Goal: Task Accomplishment & Management: Manage account settings

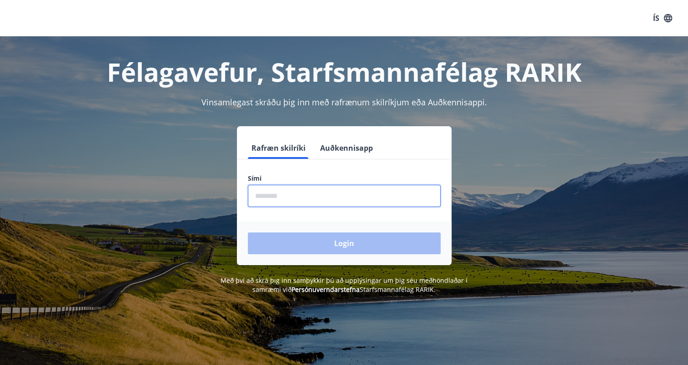
click at [298, 198] on input "phone" at bounding box center [344, 196] width 193 height 22
type input "********"
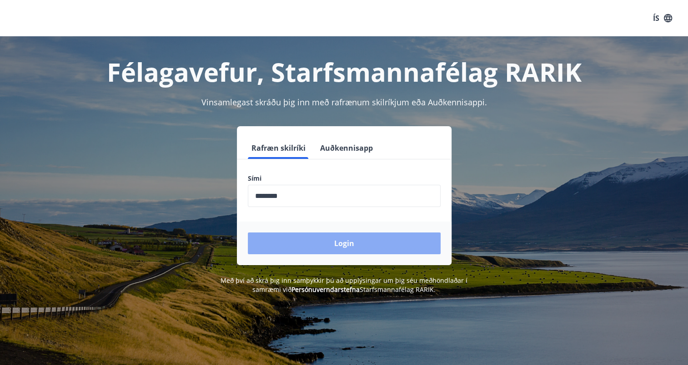
click at [361, 242] on button "Login" at bounding box center [344, 244] width 193 height 22
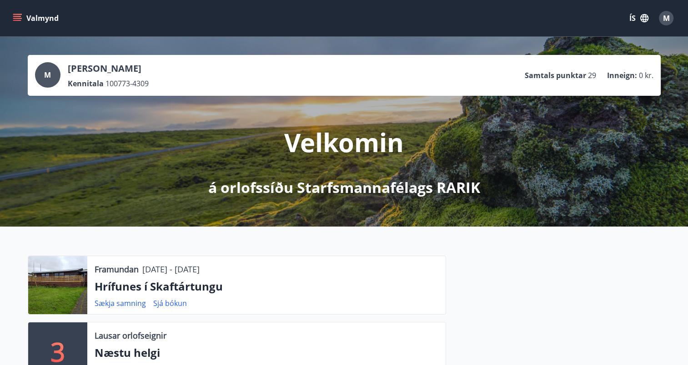
scroll to position [216, 0]
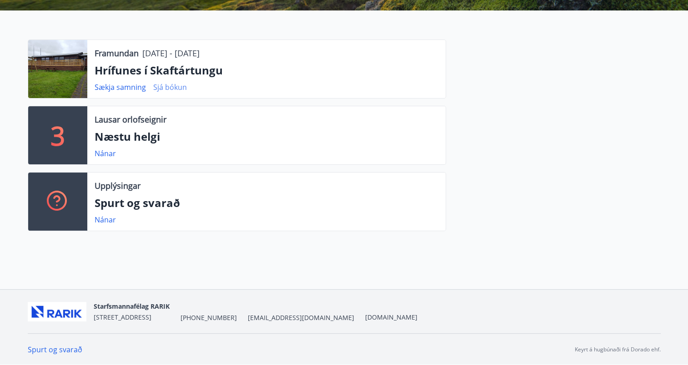
click at [177, 85] on link "Sjá bókun" at bounding box center [170, 87] width 34 height 10
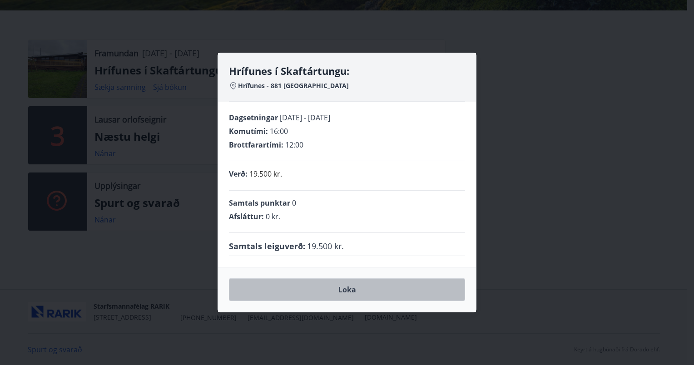
click at [342, 291] on button "Loka" at bounding box center [347, 290] width 236 height 23
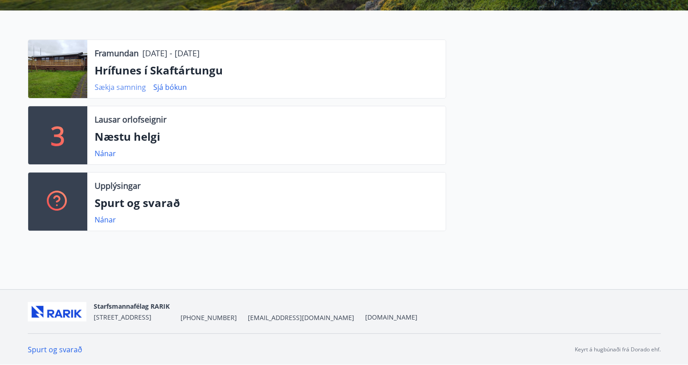
click at [125, 85] on link "Sækja samning" at bounding box center [120, 87] width 51 height 10
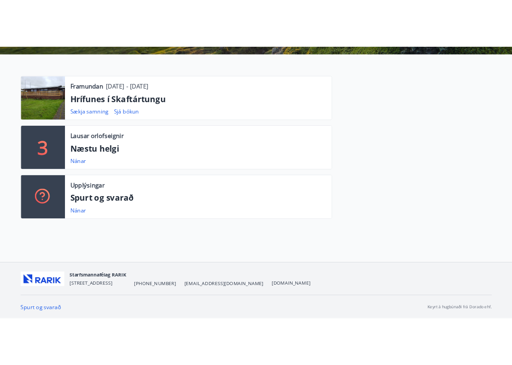
scroll to position [169, 0]
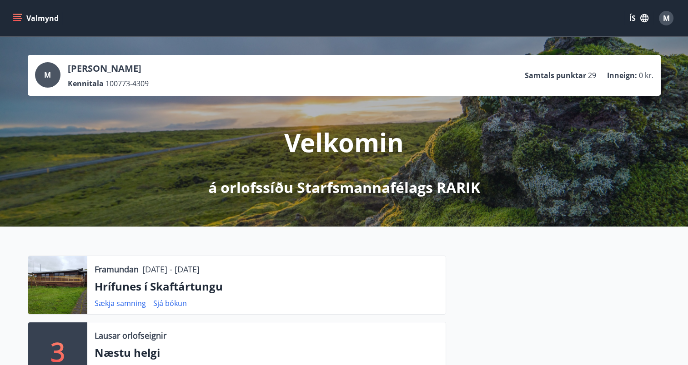
click at [14, 16] on icon "menu" at bounding box center [17, 16] width 8 height 1
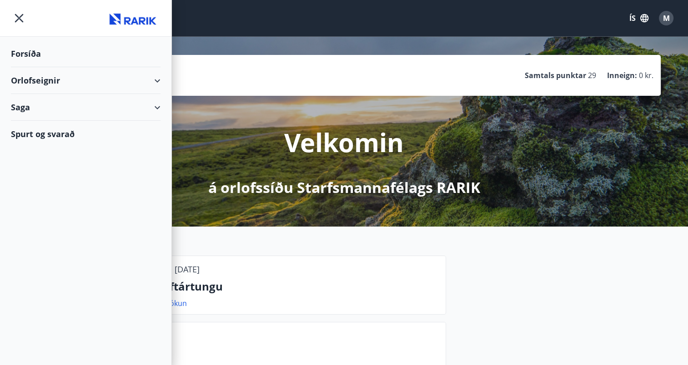
click at [158, 80] on div "Orlofseignir" at bounding box center [86, 80] width 150 height 27
click at [43, 122] on div "Bókunardagatal" at bounding box center [85, 122] width 135 height 19
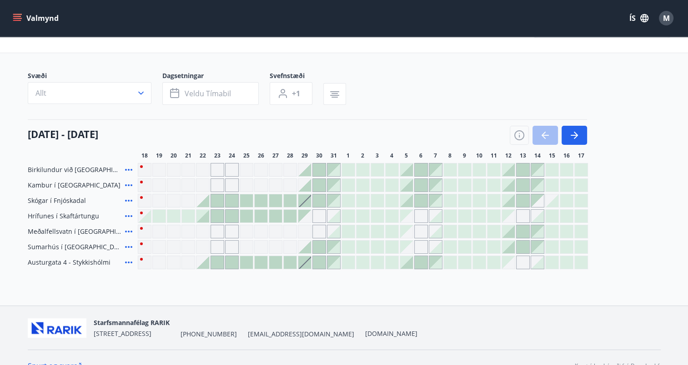
scroll to position [51, 0]
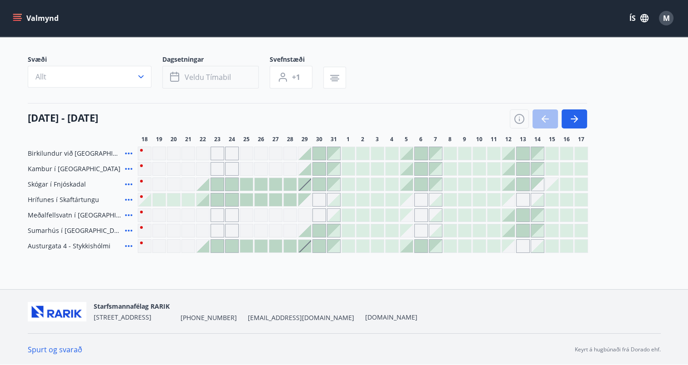
click at [224, 73] on span "Veldu tímabil" at bounding box center [208, 77] width 46 height 10
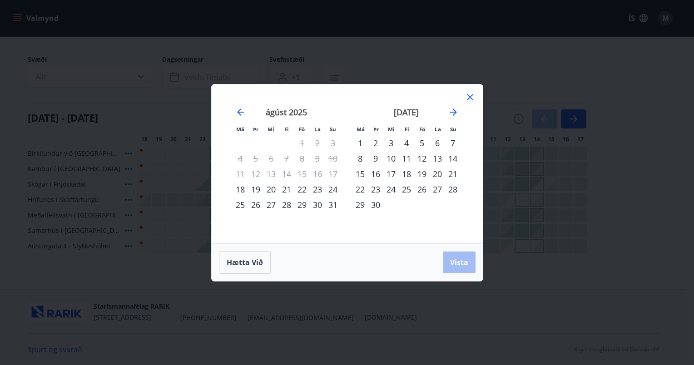
click at [475, 97] on icon at bounding box center [470, 97] width 11 height 11
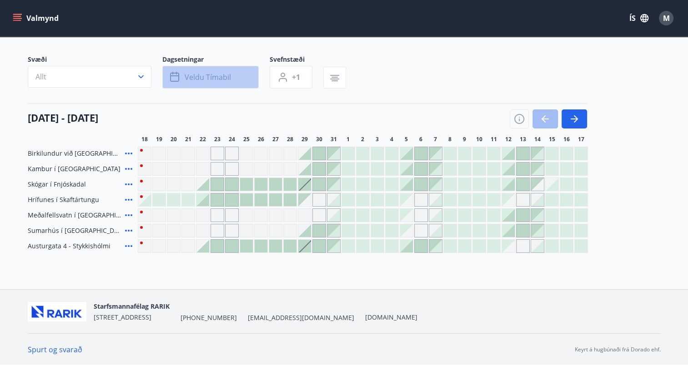
click at [201, 71] on button "Veldu tímabil" at bounding box center [210, 77] width 96 height 23
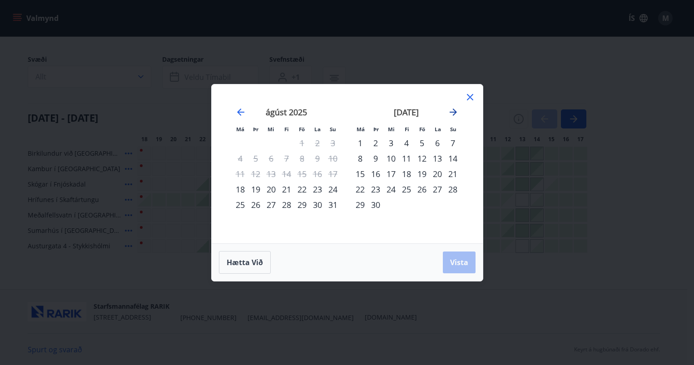
click at [454, 110] on icon "Move forward to switch to the next month." at bounding box center [453, 112] width 7 height 7
click at [406, 171] on div "16" at bounding box center [406, 173] width 15 height 15
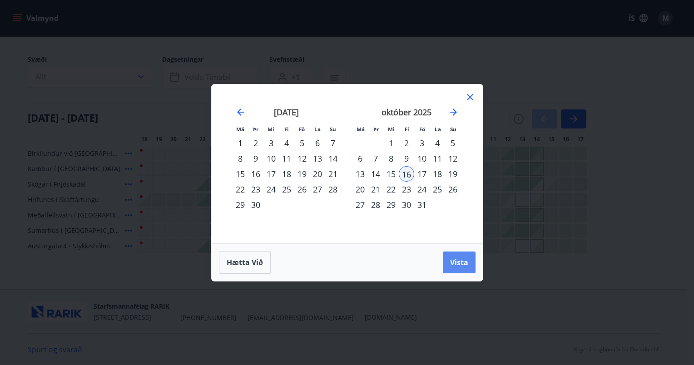
click at [454, 255] on button "Vista" at bounding box center [459, 263] width 33 height 22
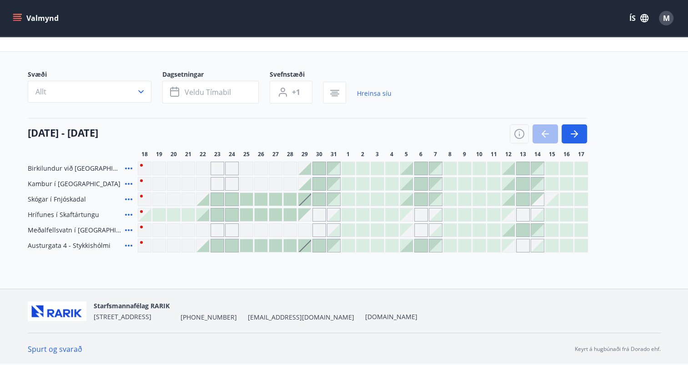
scroll to position [35, 0]
click at [580, 134] on button "button" at bounding box center [573, 134] width 25 height 19
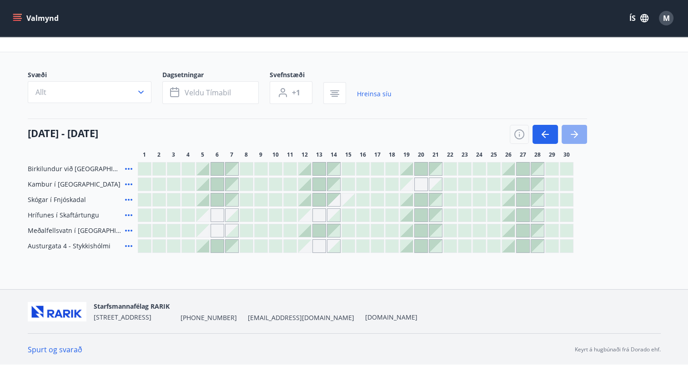
click at [580, 134] on button "button" at bounding box center [573, 134] width 25 height 19
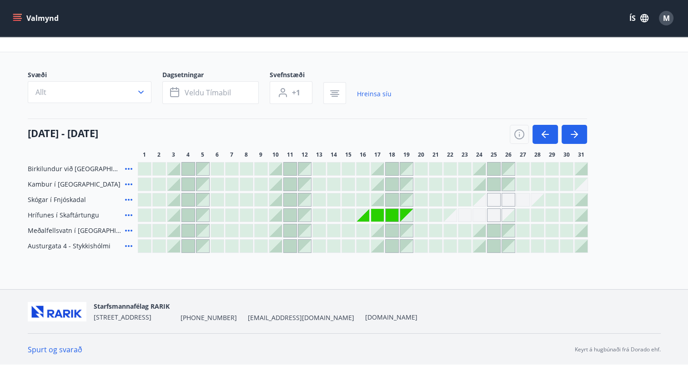
click at [379, 215] on div "Gráir dagar eru ekki bókanlegir" at bounding box center [377, 215] width 13 height 13
click at [368, 218] on div "Gráir dagar eru ekki bókanlegir" at bounding box center [362, 215] width 13 height 13
click at [126, 214] on icon at bounding box center [128, 215] width 11 height 11
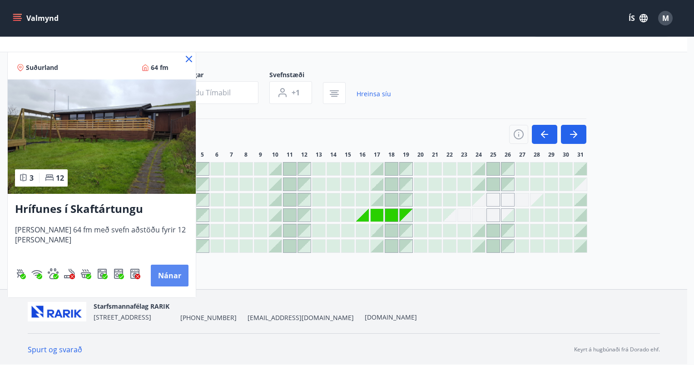
click at [170, 276] on button "Nánar" at bounding box center [170, 276] width 38 height 22
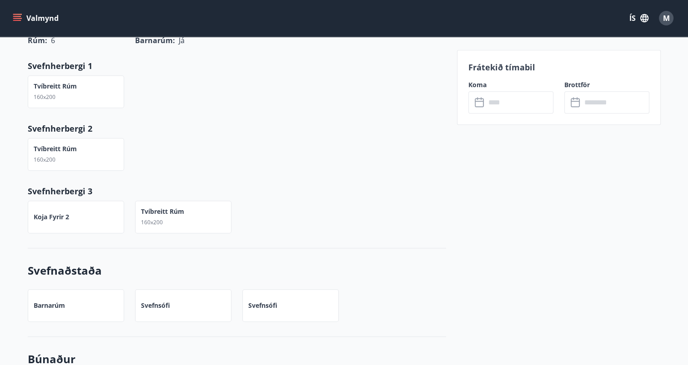
scroll to position [833, 0]
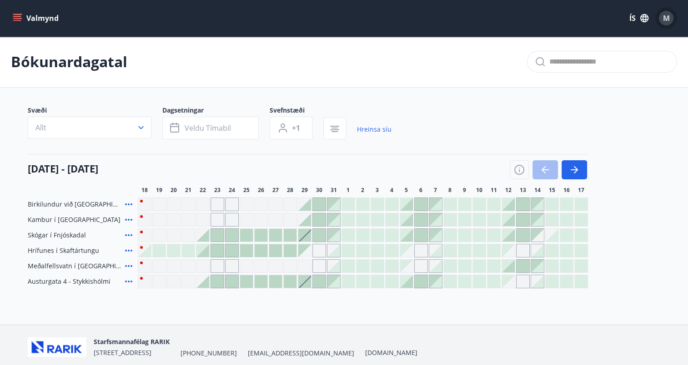
click at [666, 19] on span "M" at bounding box center [666, 18] width 7 height 10
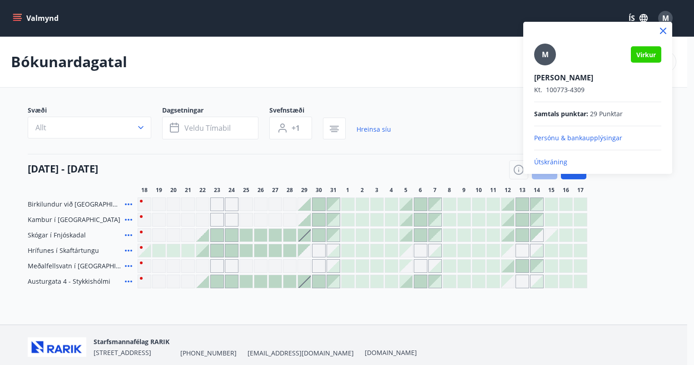
click at [476, 150] on div at bounding box center [347, 182] width 694 height 365
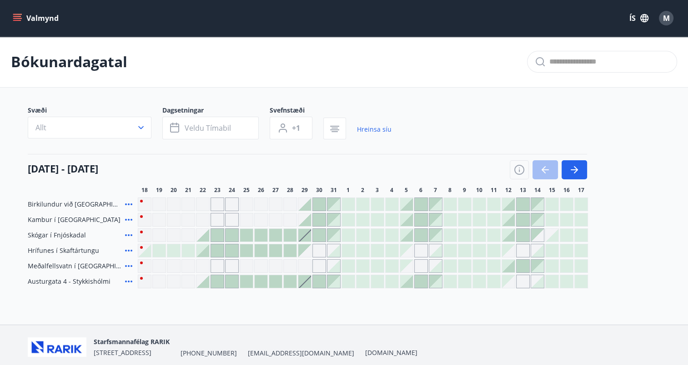
click at [16, 16] on icon "menu" at bounding box center [17, 16] width 8 height 1
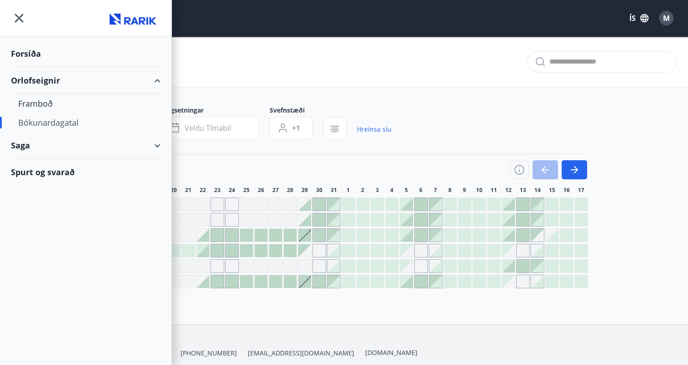
click at [154, 146] on div "Saga" at bounding box center [86, 145] width 150 height 27
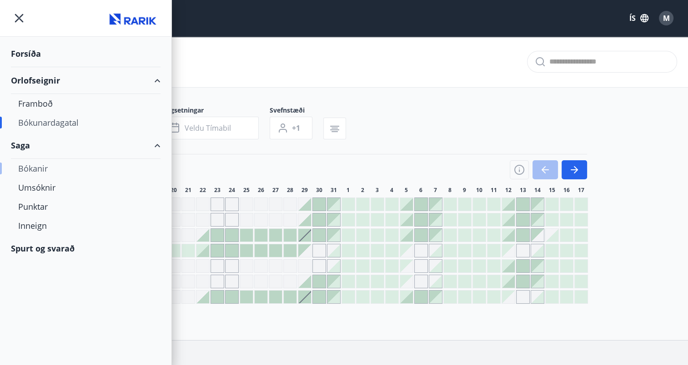
click at [37, 167] on div "Bókanir" at bounding box center [85, 168] width 135 height 19
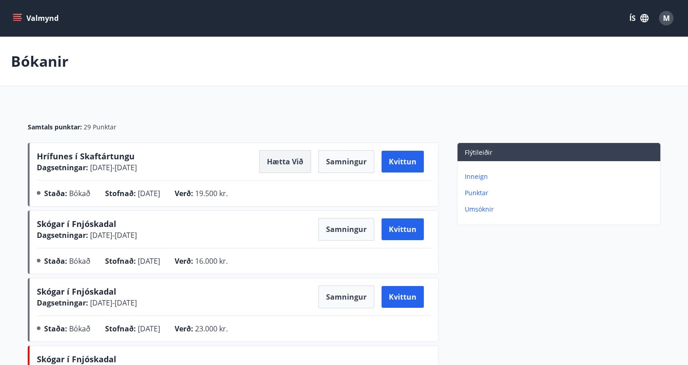
click at [279, 159] on button "Hætta við" at bounding box center [285, 161] width 52 height 23
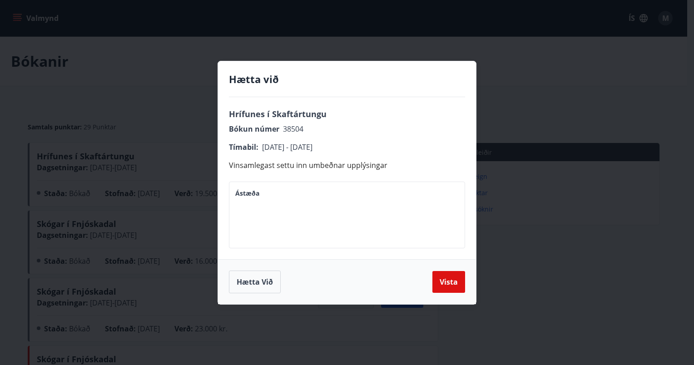
click at [295, 206] on textarea "Ástæða" at bounding box center [347, 215] width 224 height 52
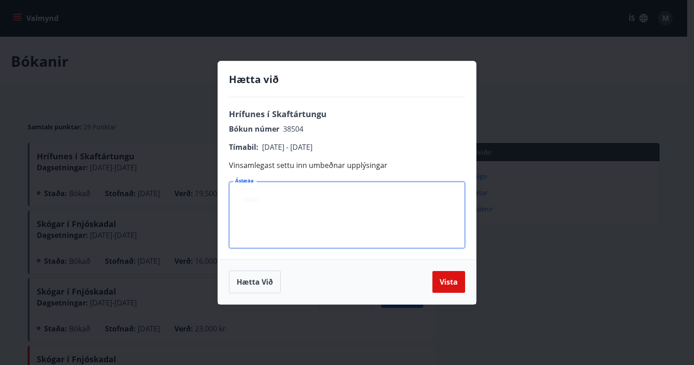
type textarea "*"
type textarea "**********"
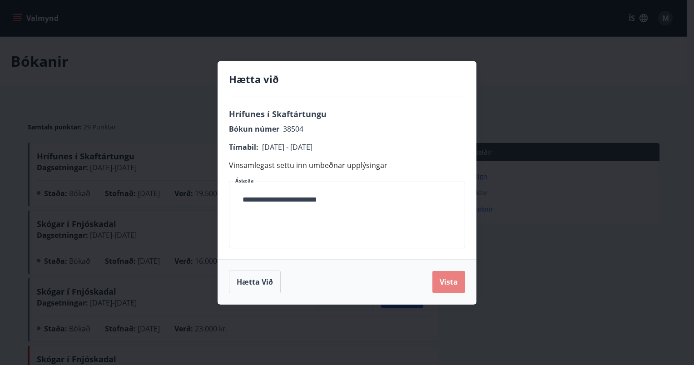
click at [448, 286] on button "Vista" at bounding box center [449, 282] width 33 height 22
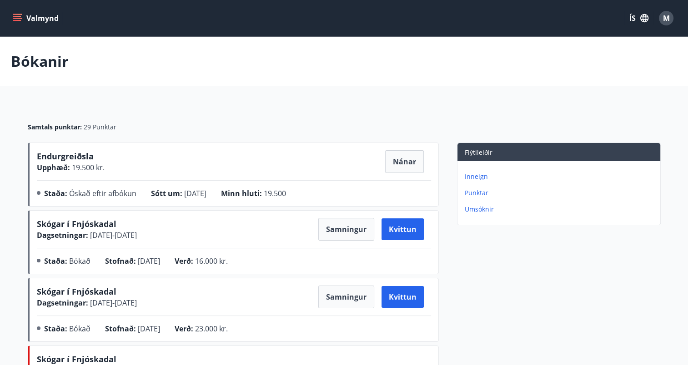
scroll to position [75, 0]
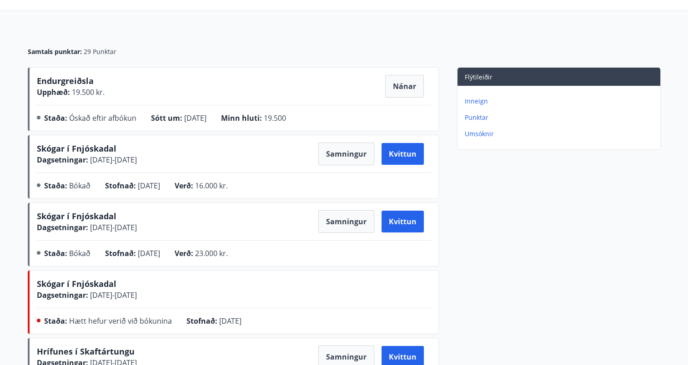
click at [479, 116] on p "Punktar" at bounding box center [560, 117] width 192 height 9
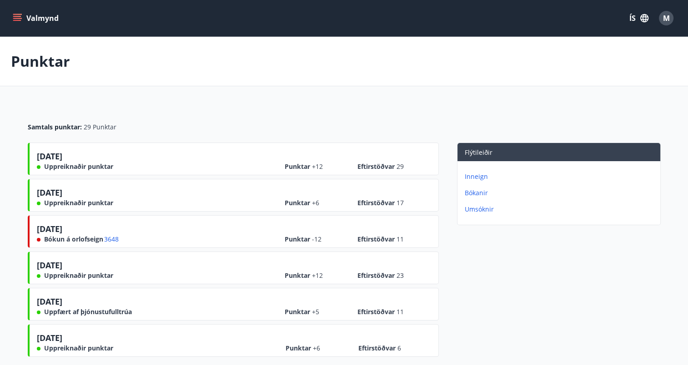
click at [16, 18] on icon "menu" at bounding box center [18, 18] width 10 height 1
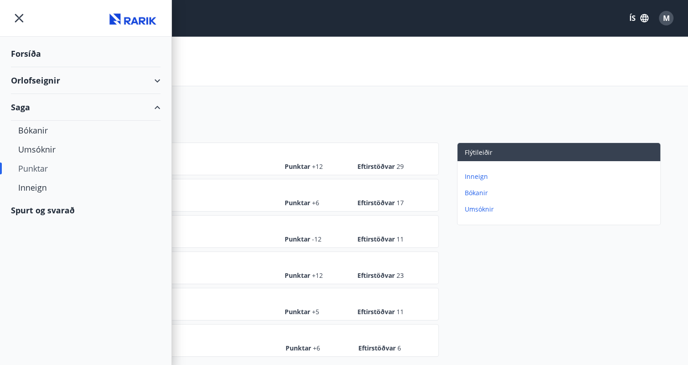
click at [152, 79] on div "Orlofseignir" at bounding box center [86, 80] width 150 height 27
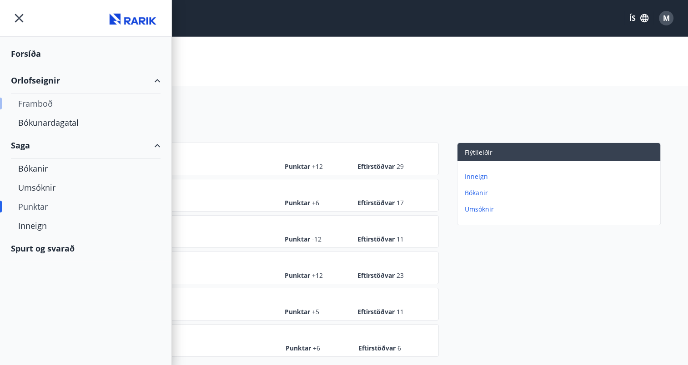
click at [48, 105] on div "Framboð" at bounding box center [85, 103] width 135 height 19
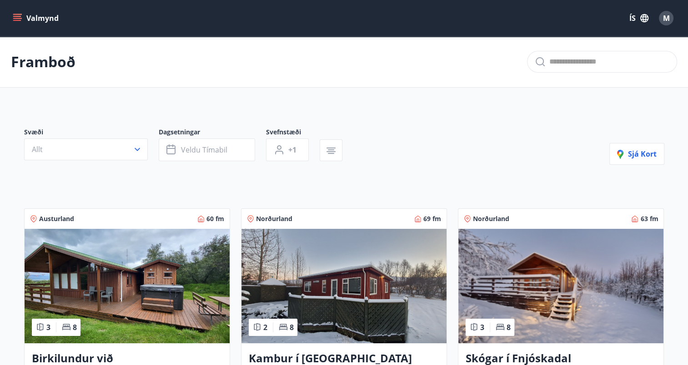
click at [19, 20] on icon "menu" at bounding box center [17, 20] width 8 height 1
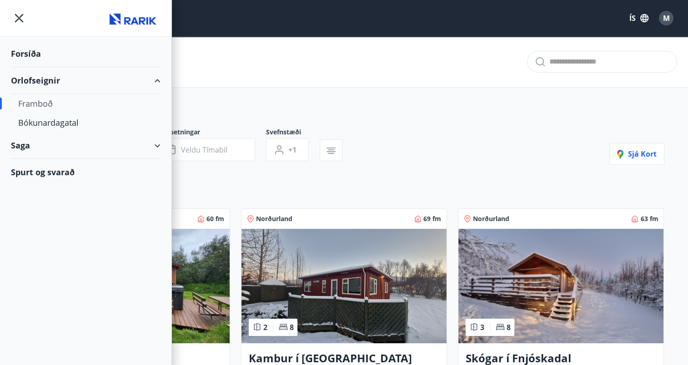
click at [528, 151] on div "Svæði Allt Dagsetningar Veldu tímabil Svefnstæði +1 Sjá kort" at bounding box center [344, 146] width 640 height 37
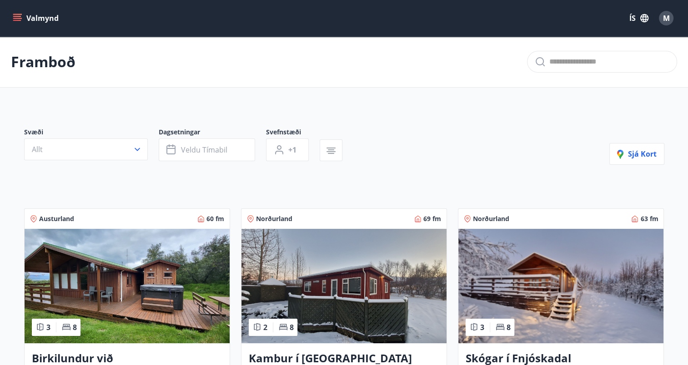
click at [22, 19] on button "Valmynd" at bounding box center [36, 18] width 51 height 16
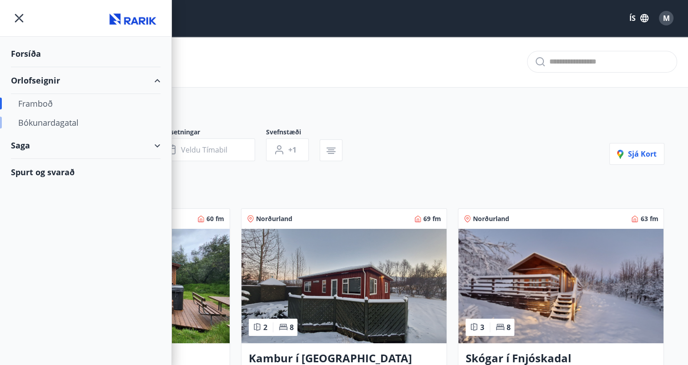
click at [60, 116] on div "Bókunardagatal" at bounding box center [85, 122] width 135 height 19
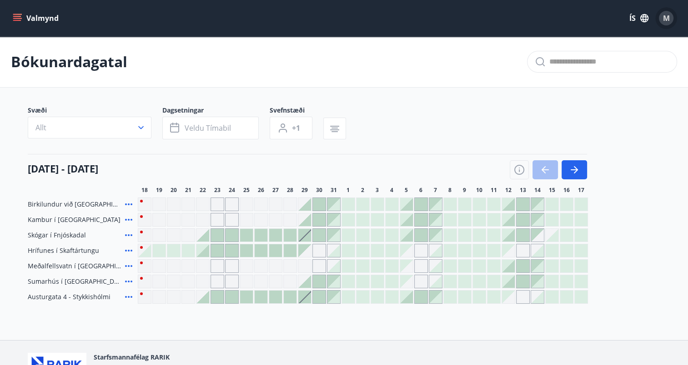
click at [666, 16] on span "M" at bounding box center [666, 18] width 7 height 10
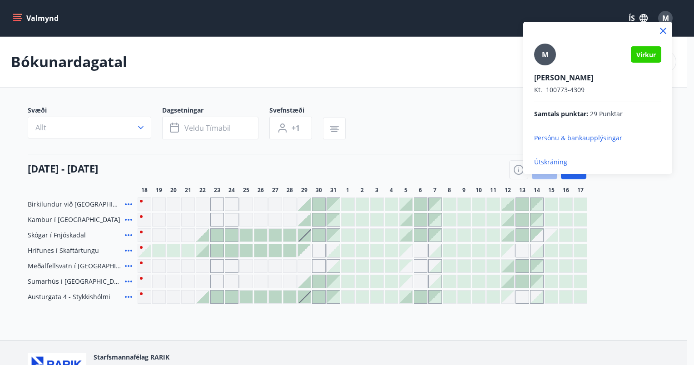
click at [536, 161] on p "Útskráning" at bounding box center [597, 162] width 127 height 9
